Goal: Check status: Check status

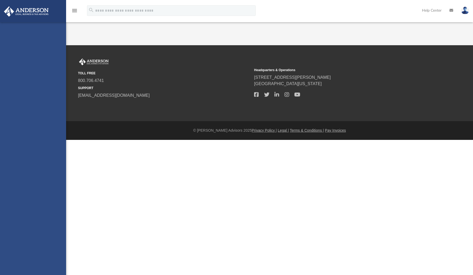
click at [281, 140] on footer "© Anderson Advisors 2025 Privacy Policy | Legal | Terms & Conditions | Pay Invo…" at bounding box center [236, 130] width 473 height 19
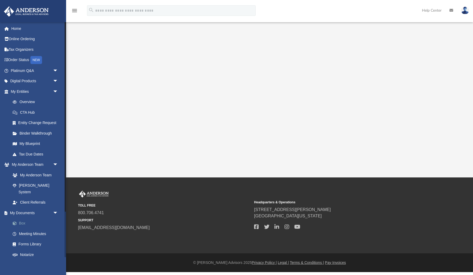
click at [23, 218] on link "Box" at bounding box center [36, 223] width 59 height 11
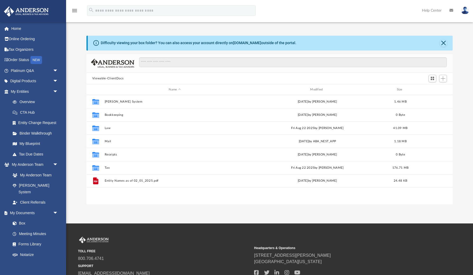
scroll to position [0, 0]
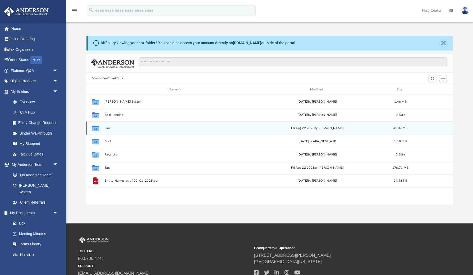
click at [108, 129] on button "Law" at bounding box center [174, 127] width 140 height 3
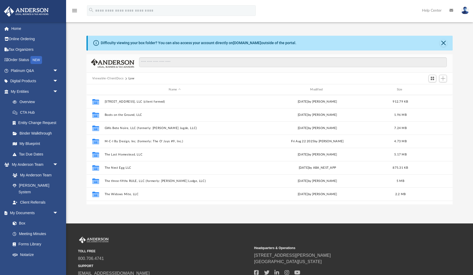
click at [113, 78] on button "Viewable-ClientDocs" at bounding box center [107, 78] width 31 height 5
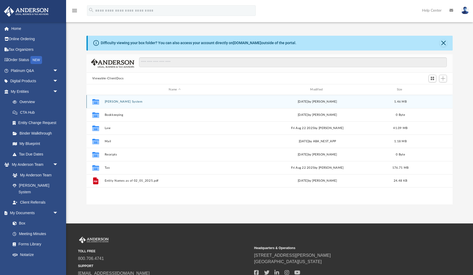
click at [112, 101] on button "[PERSON_NAME] System" at bounding box center [174, 101] width 140 height 3
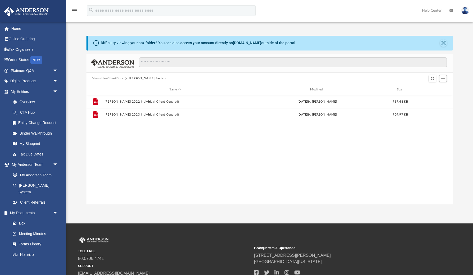
click at [112, 77] on button "Viewable-ClientDocs" at bounding box center [107, 78] width 31 height 5
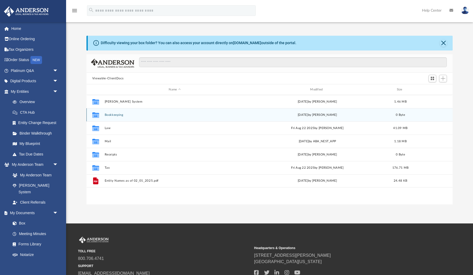
click at [109, 117] on div "Collaborated Folder Bookkeeping [DATE] by [PERSON_NAME] 0 Byte" at bounding box center [269, 114] width 366 height 13
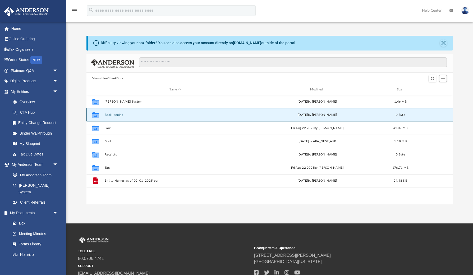
click at [111, 115] on button "Bookkeeping" at bounding box center [174, 114] width 140 height 3
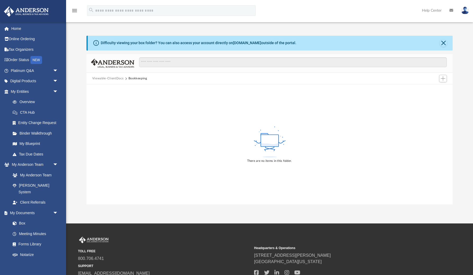
click at [112, 79] on button "Viewable-ClientDocs" at bounding box center [107, 78] width 31 height 5
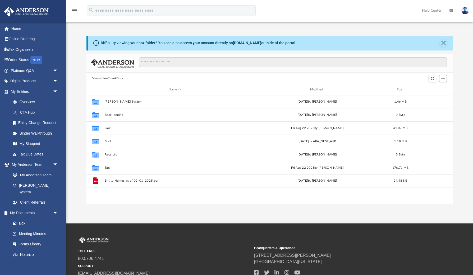
scroll to position [120, 366]
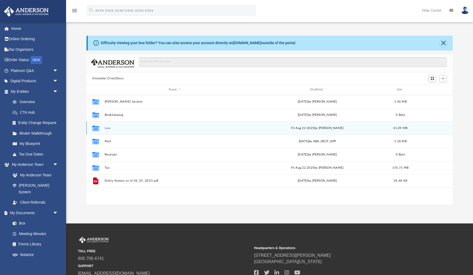
click at [108, 128] on button "Law" at bounding box center [174, 127] width 140 height 3
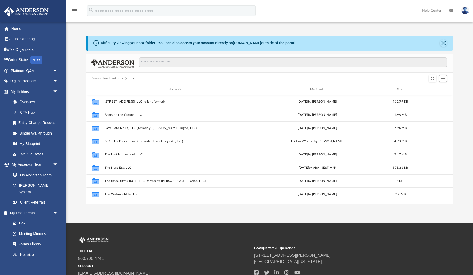
click at [108, 78] on button "Viewable-ClientDocs" at bounding box center [107, 78] width 31 height 5
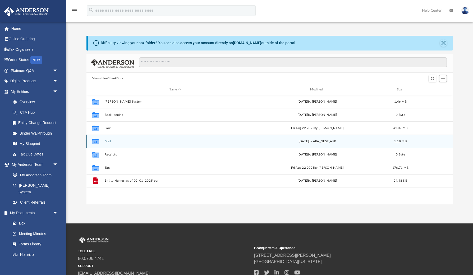
click at [107, 141] on button "Mail" at bounding box center [174, 141] width 140 height 3
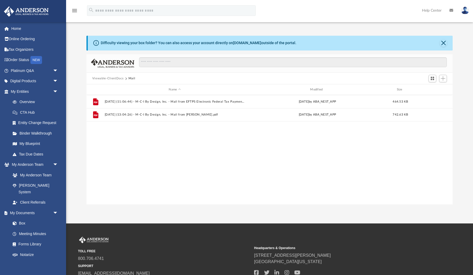
click at [108, 78] on button "Viewable-ClientDocs" at bounding box center [107, 78] width 31 height 5
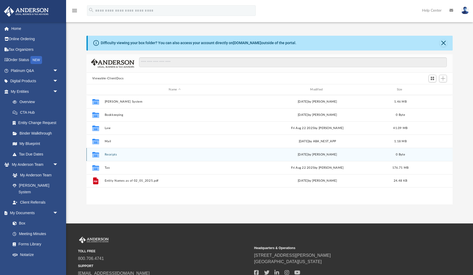
click at [111, 154] on button "Receipts" at bounding box center [174, 154] width 140 height 3
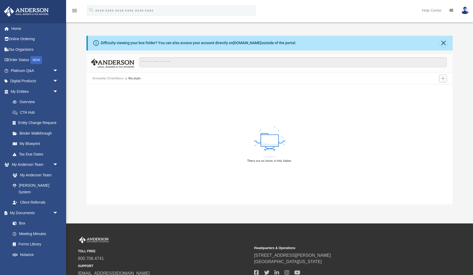
click at [108, 79] on button "Viewable-ClientDocs" at bounding box center [107, 78] width 31 height 5
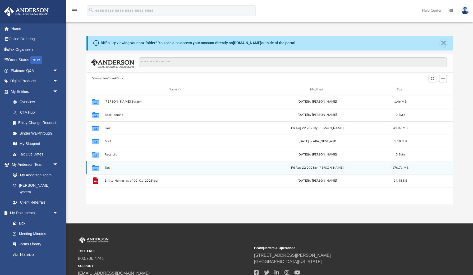
click at [106, 168] on button "Tax" at bounding box center [174, 167] width 140 height 3
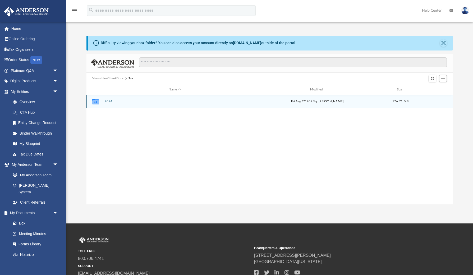
click at [110, 102] on button "2024" at bounding box center [174, 101] width 140 height 3
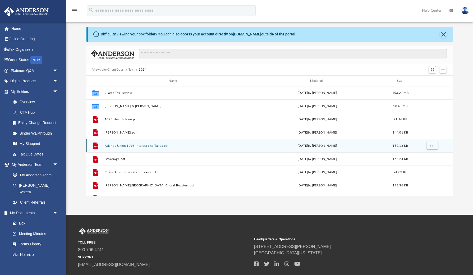
scroll to position [7, 0]
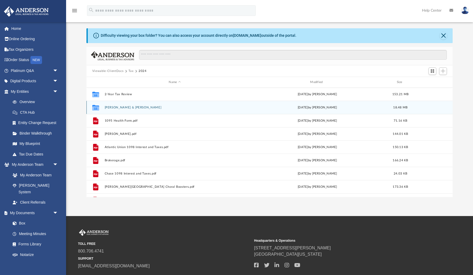
click at [120, 107] on button "Harris, Marc & Lillian" at bounding box center [174, 107] width 140 height 3
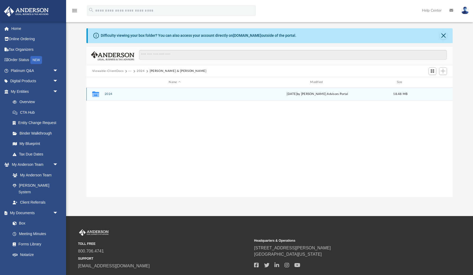
click at [107, 92] on button "2024" at bounding box center [174, 93] width 140 height 3
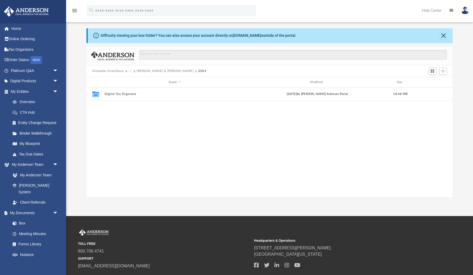
click at [110, 71] on button "Viewable-ClientDocs" at bounding box center [107, 71] width 31 height 5
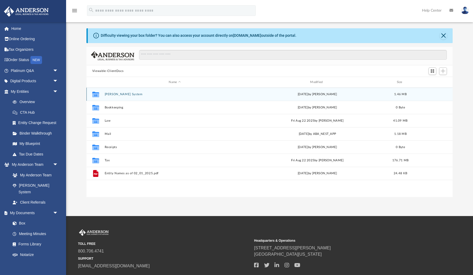
click at [114, 94] on button "[PERSON_NAME] System" at bounding box center [174, 94] width 140 height 3
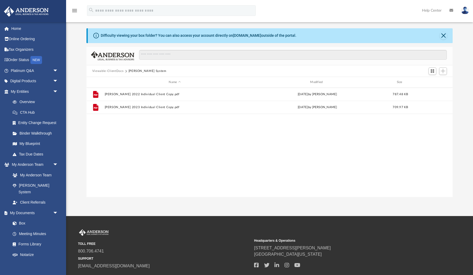
click at [113, 71] on button "Viewable-ClientDocs" at bounding box center [107, 71] width 31 height 5
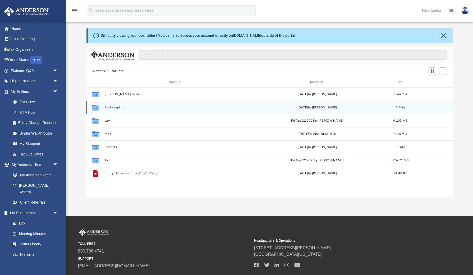
click at [111, 106] on button "Bookkeeping" at bounding box center [174, 107] width 140 height 3
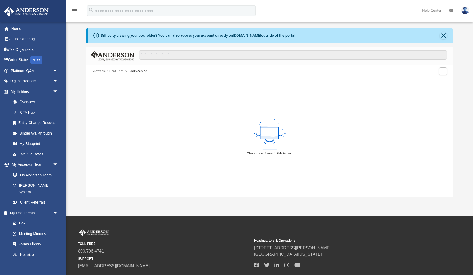
click at [115, 71] on button "Viewable-ClientDocs" at bounding box center [107, 71] width 31 height 5
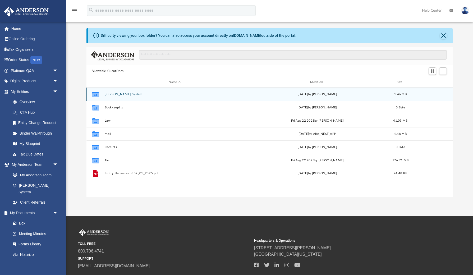
scroll to position [120, 366]
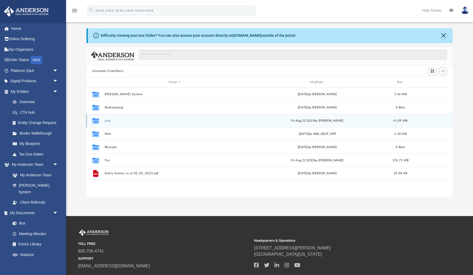
click at [107, 121] on button "Law" at bounding box center [174, 120] width 140 height 3
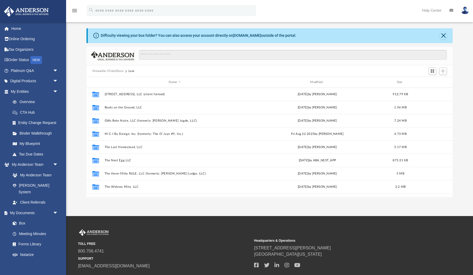
click at [107, 71] on button "Viewable-ClientDocs" at bounding box center [107, 71] width 31 height 5
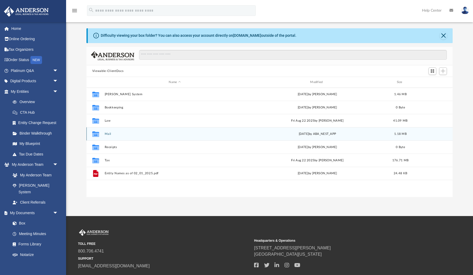
click at [107, 134] on button "Mail" at bounding box center [174, 133] width 140 height 3
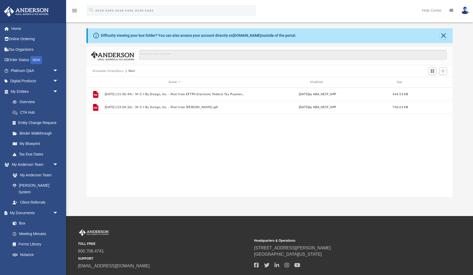
click at [112, 71] on button "Viewable-ClientDocs" at bounding box center [107, 71] width 31 height 5
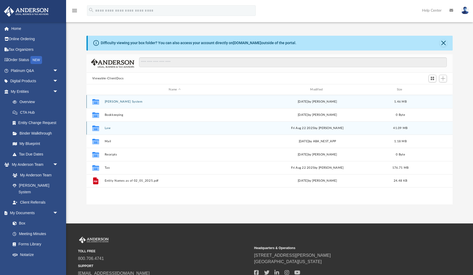
scroll to position [0, 0]
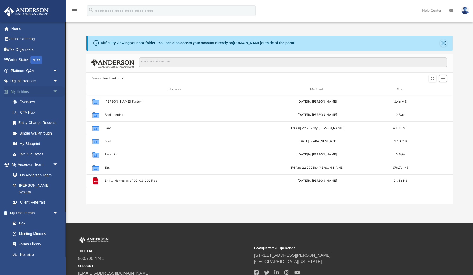
click at [55, 90] on span "arrow_drop_down" at bounding box center [58, 91] width 11 height 11
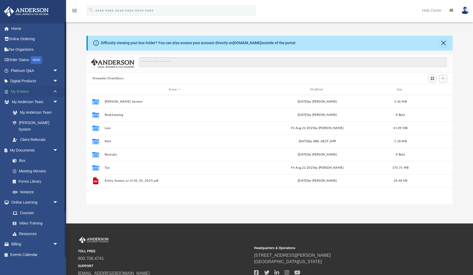
click at [55, 91] on span "arrow_drop_up" at bounding box center [58, 91] width 11 height 11
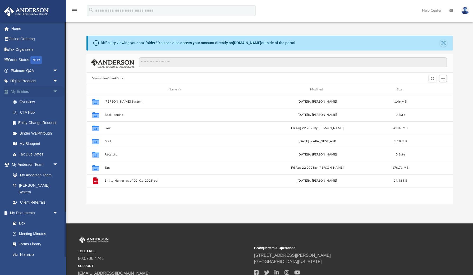
click at [54, 89] on span "arrow_drop_down" at bounding box center [58, 91] width 11 height 11
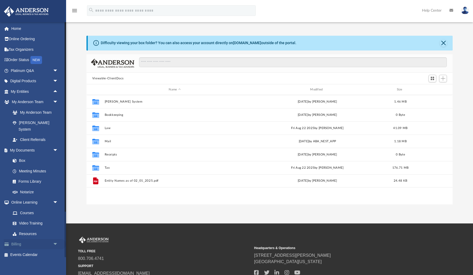
click at [56, 239] on span "arrow_drop_down" at bounding box center [58, 244] width 11 height 11
click at [38, 249] on link "$ Open Invoices" at bounding box center [36, 254] width 59 height 11
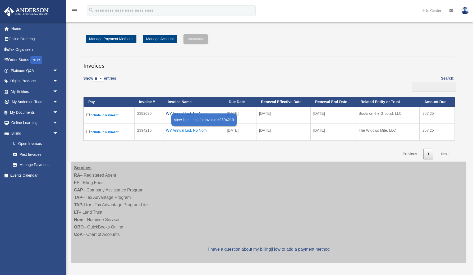
click at [185, 129] on div "WY Annual List, No Nom" at bounding box center [193, 130] width 55 height 7
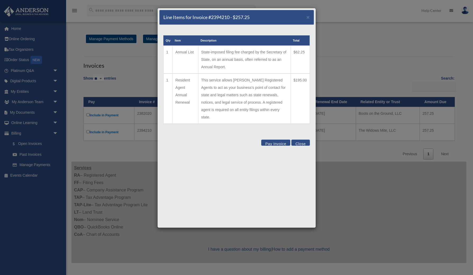
click at [299, 140] on button "Close" at bounding box center [300, 143] width 18 height 6
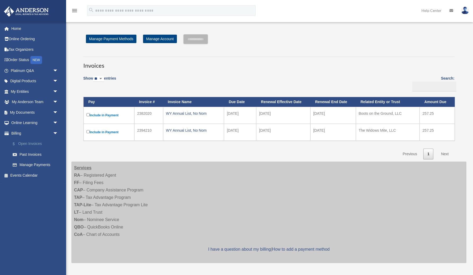
click at [32, 142] on link "$ Open Invoices" at bounding box center [36, 144] width 59 height 11
click at [33, 151] on link "Past Invoices" at bounding box center [36, 154] width 59 height 11
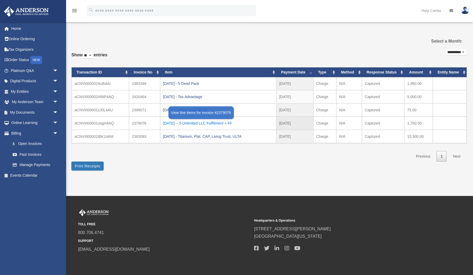
click at [192, 122] on div "2025.2.3 -- 5 Unlimited LLC Fulfillment + FF" at bounding box center [218, 123] width 110 height 7
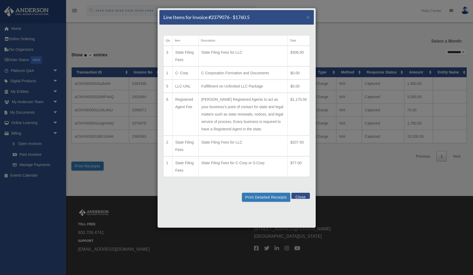
click at [304, 199] on button "Close" at bounding box center [300, 196] width 18 height 6
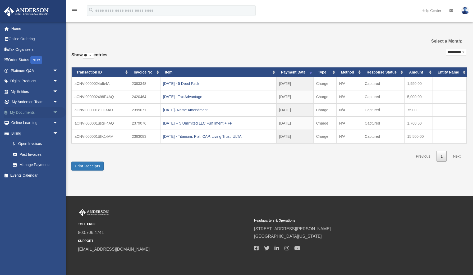
click at [56, 111] on span "arrow_drop_down" at bounding box center [58, 112] width 11 height 11
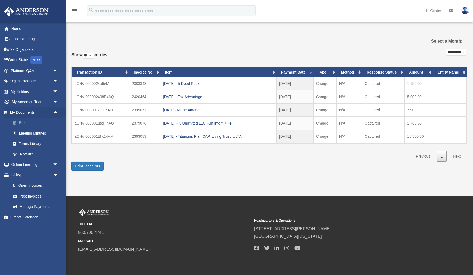
click at [22, 122] on link "Box" at bounding box center [36, 123] width 59 height 11
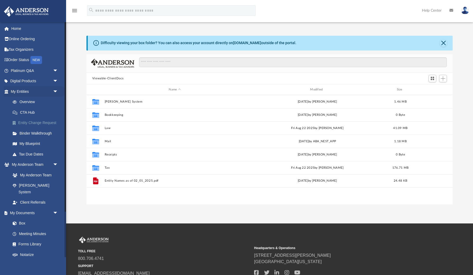
scroll to position [0, 0]
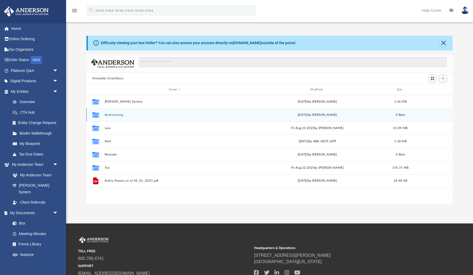
click at [114, 116] on button "Bookkeeping" at bounding box center [174, 114] width 140 height 3
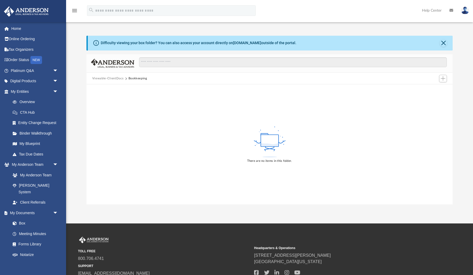
click at [110, 77] on button "Viewable-ClientDocs" at bounding box center [107, 78] width 31 height 5
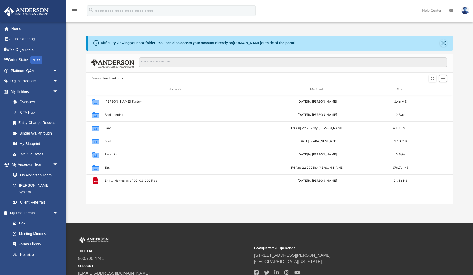
scroll to position [120, 366]
